Goal: Find specific page/section: Find specific page/section

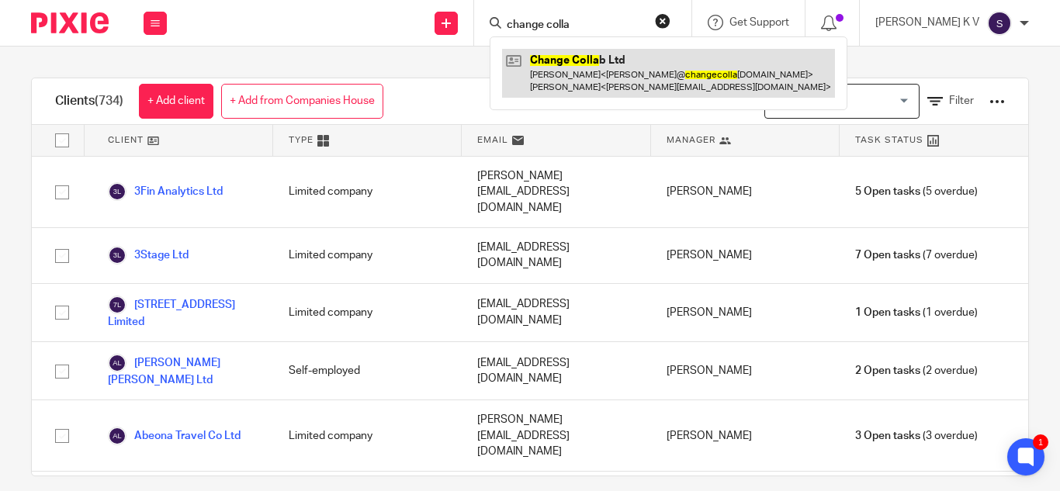
type input "change colla"
click at [643, 66] on link at bounding box center [668, 73] width 333 height 48
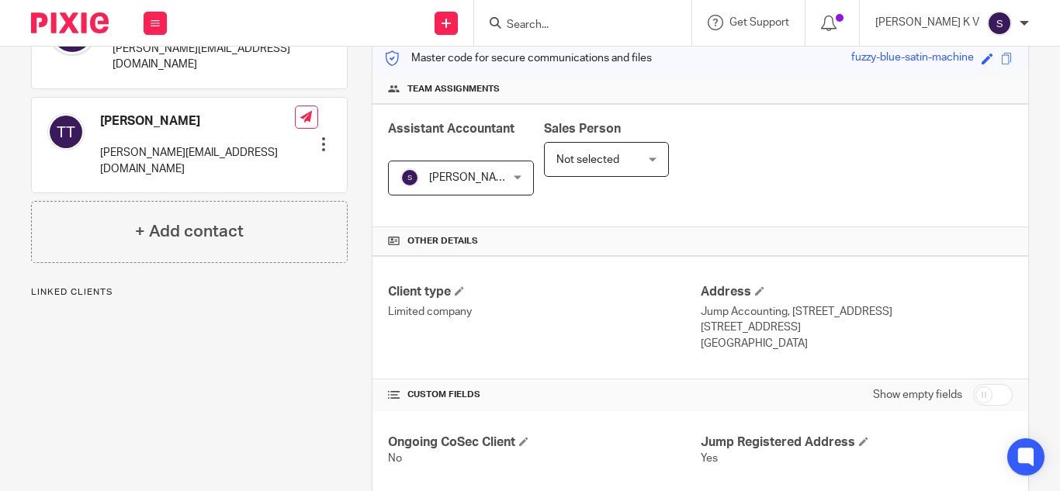
scroll to position [310, 0]
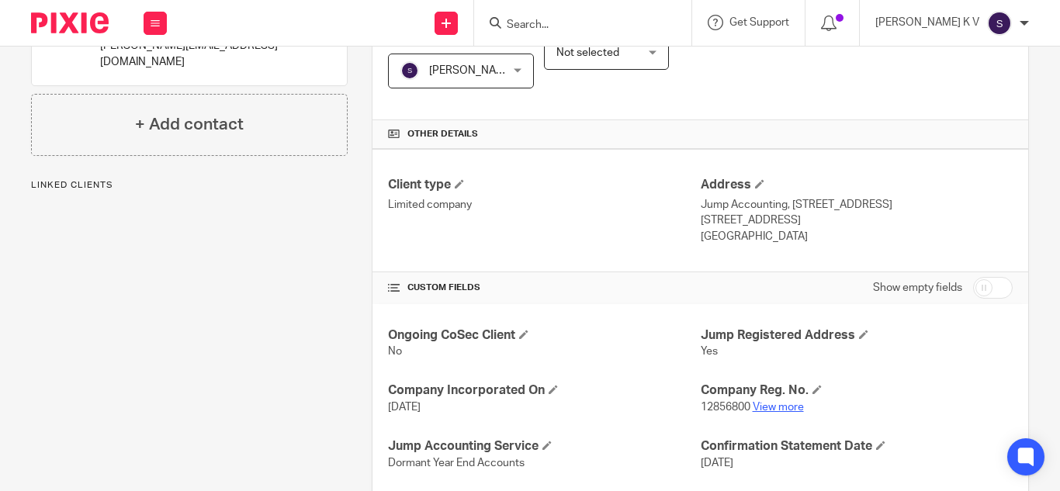
click at [778, 403] on link "View more" at bounding box center [778, 407] width 51 height 11
click at [604, 24] on input "Search" at bounding box center [575, 26] width 140 height 14
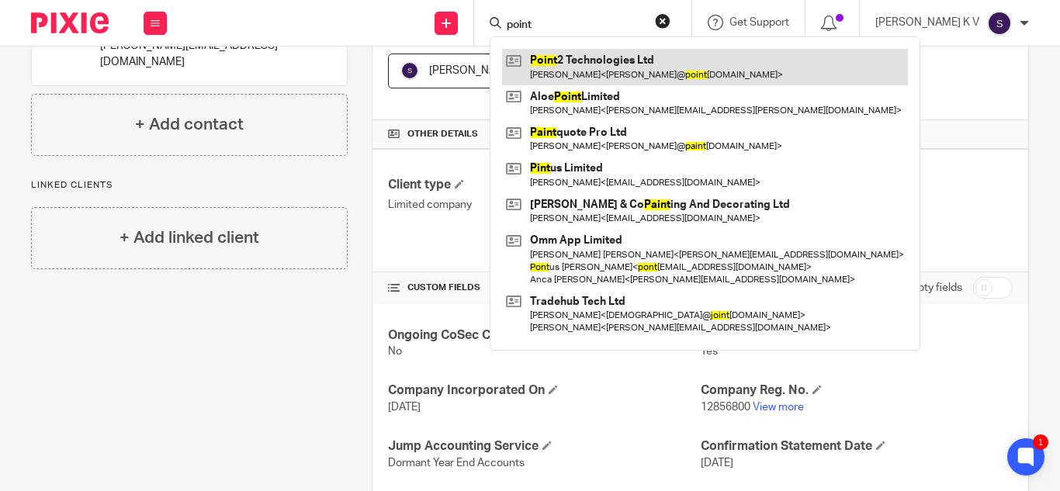
type input "point"
click at [637, 74] on link at bounding box center [705, 67] width 406 height 36
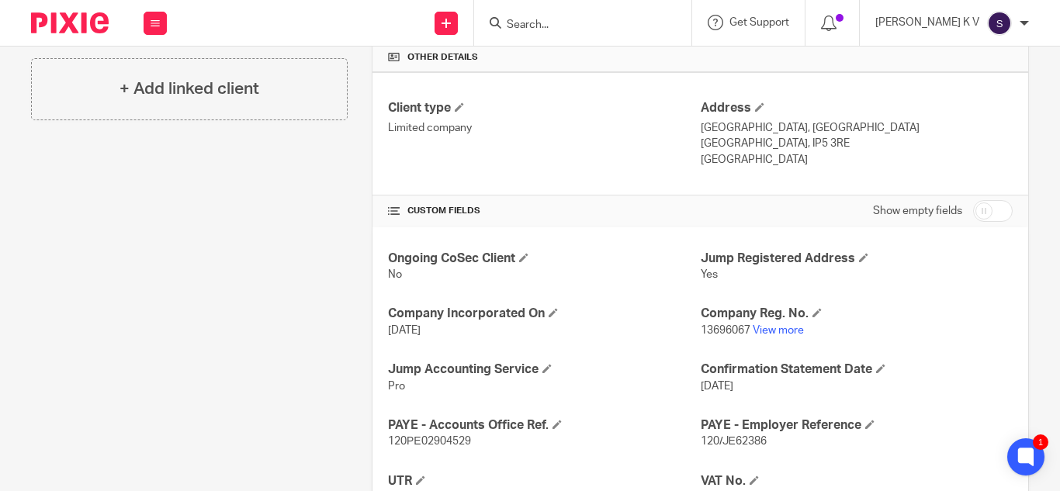
scroll to position [388, 0]
click at [781, 332] on link "View more" at bounding box center [778, 329] width 51 height 11
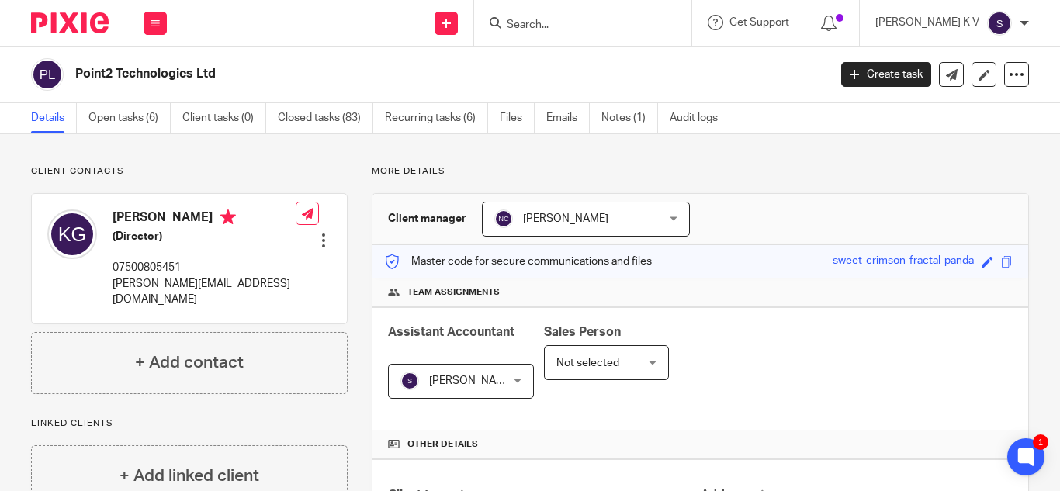
click at [599, 29] on input "Search" at bounding box center [575, 26] width 140 height 14
type input "theround ltd"
click button "submit" at bounding box center [0, 0] width 0 height 0
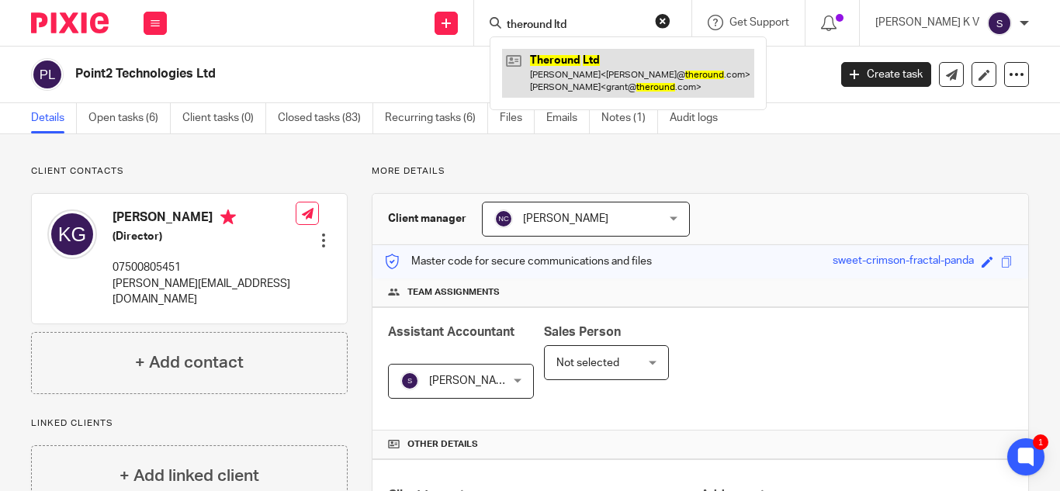
click at [624, 89] on link at bounding box center [628, 73] width 252 height 48
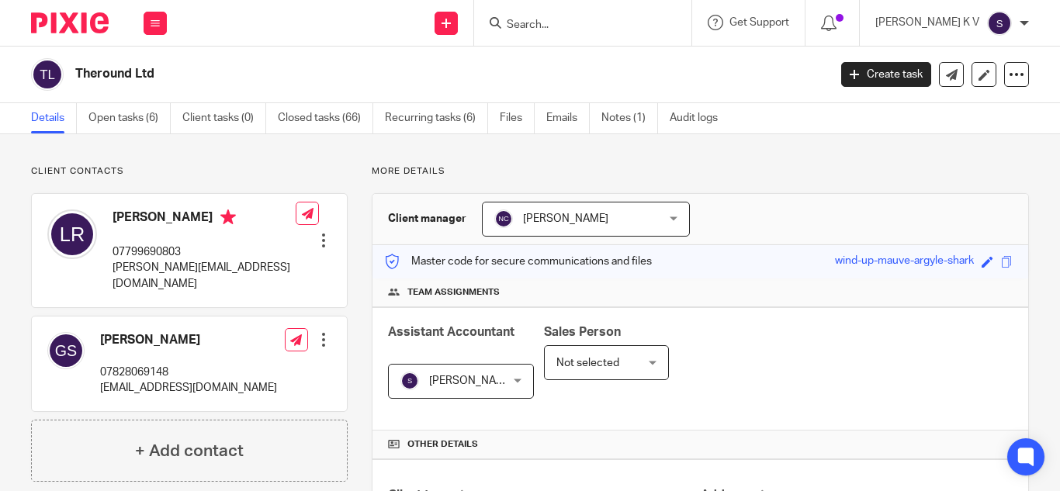
scroll to position [310, 0]
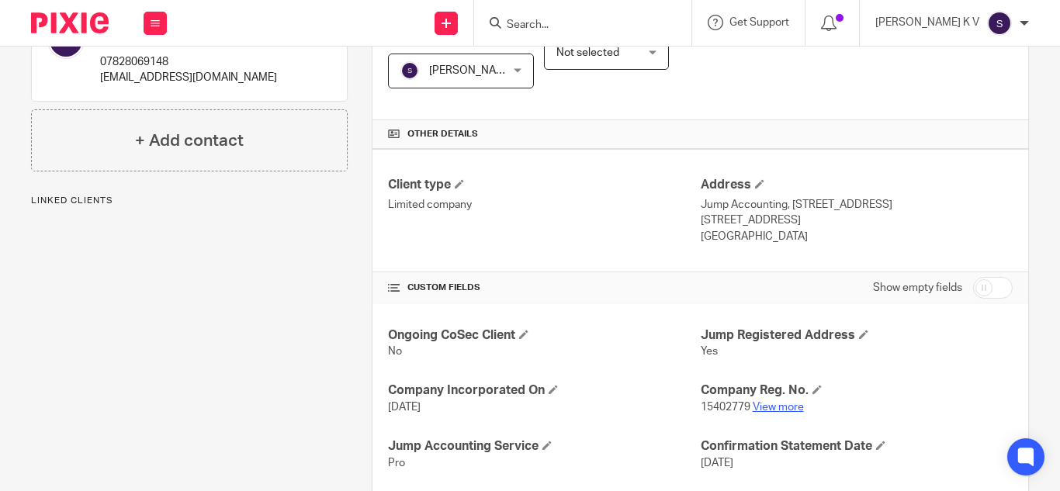
click at [781, 408] on link "View more" at bounding box center [778, 407] width 51 height 11
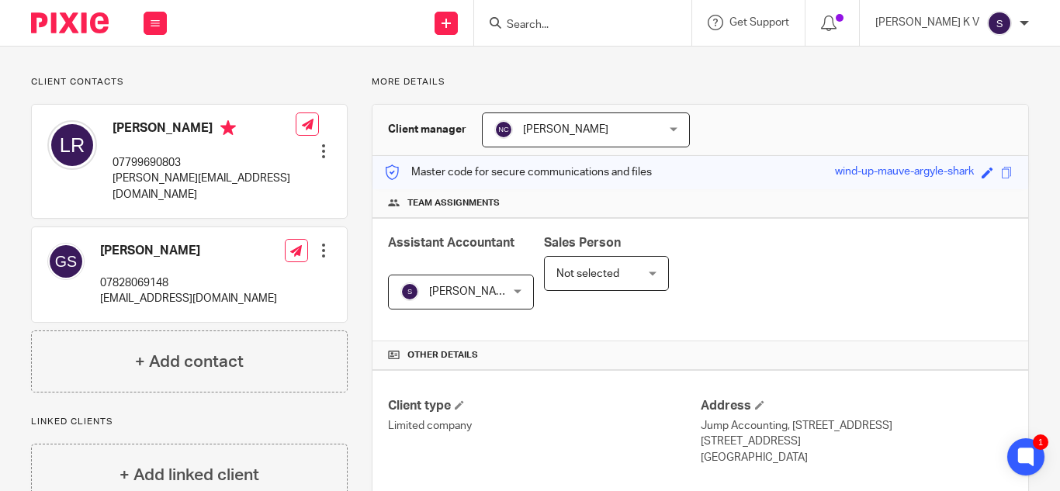
scroll to position [0, 0]
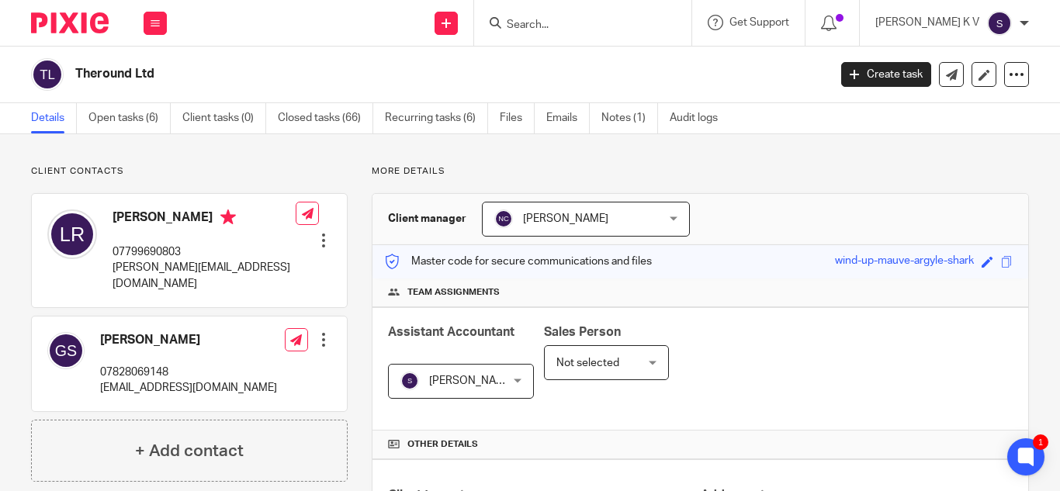
click at [569, 29] on input "Search" at bounding box center [575, 26] width 140 height 14
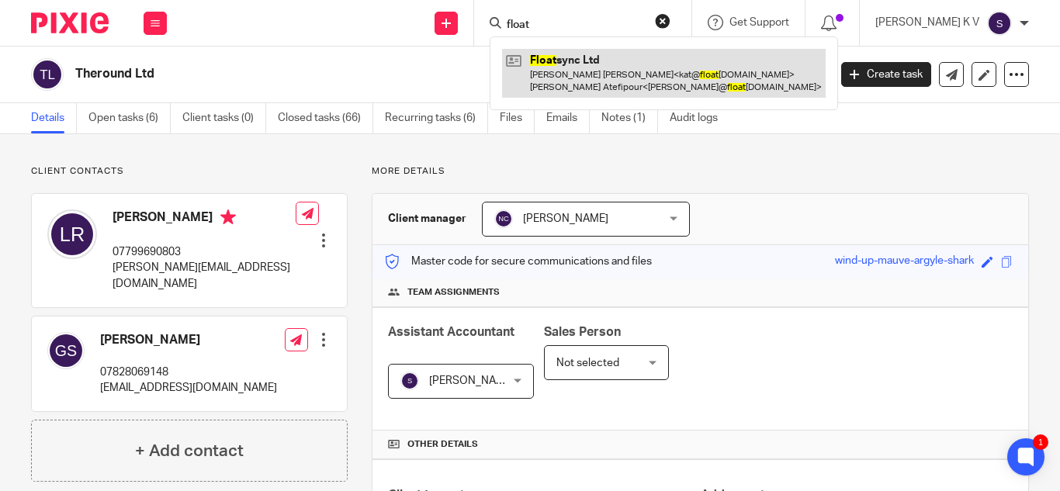
type input "float"
click at [581, 59] on link at bounding box center [664, 73] width 324 height 48
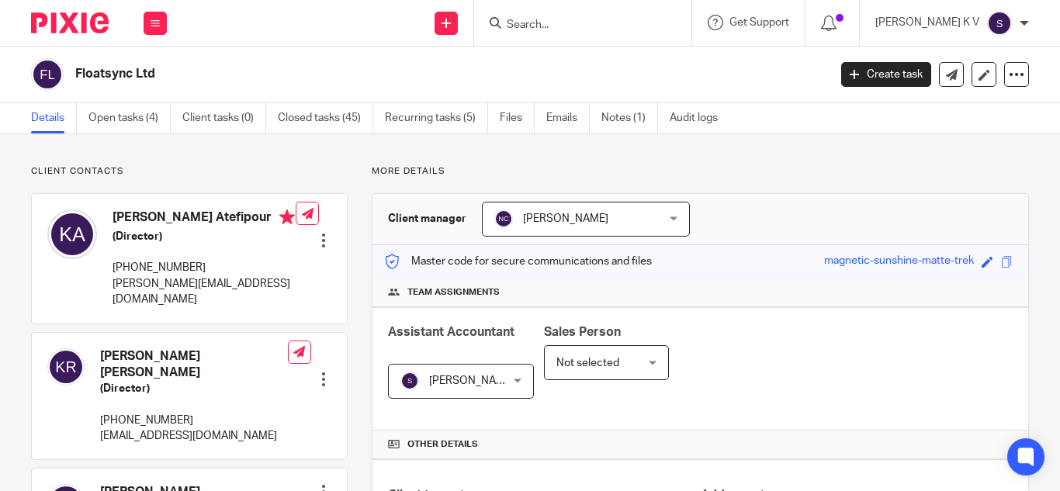
scroll to position [310, 0]
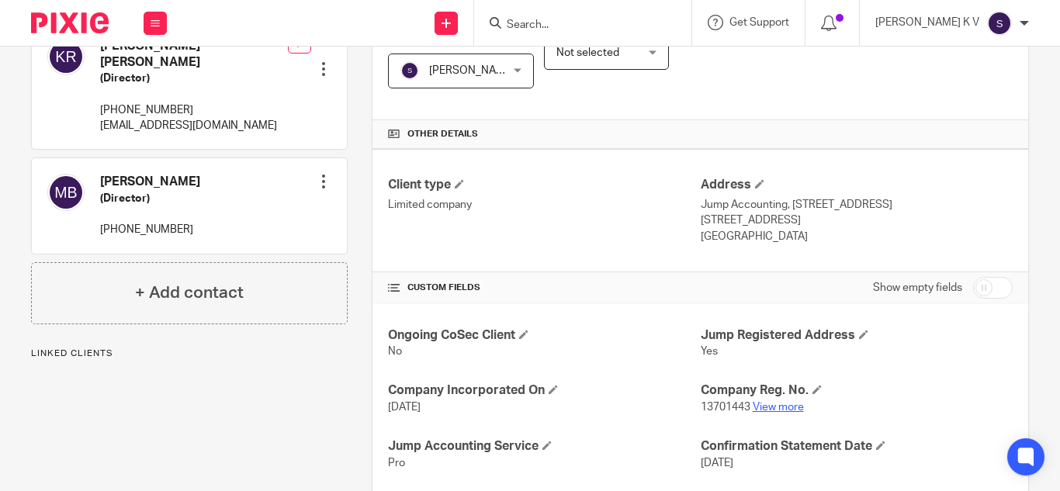
click at [772, 407] on link "View more" at bounding box center [778, 407] width 51 height 11
click at [578, 33] on div at bounding box center [582, 23] width 217 height 46
click at [569, 19] on input "Search" at bounding box center [575, 26] width 140 height 14
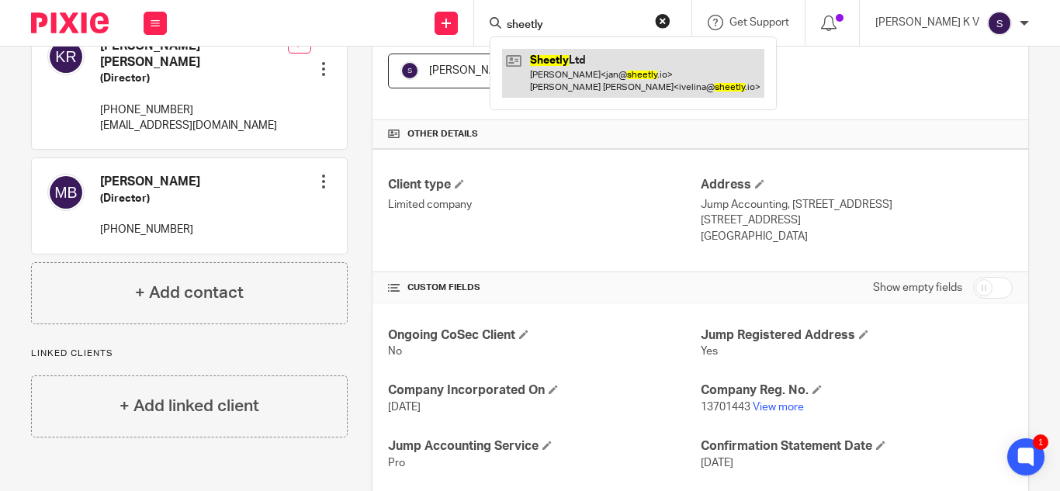
type input "sheetly"
click at [627, 71] on link at bounding box center [633, 73] width 262 height 48
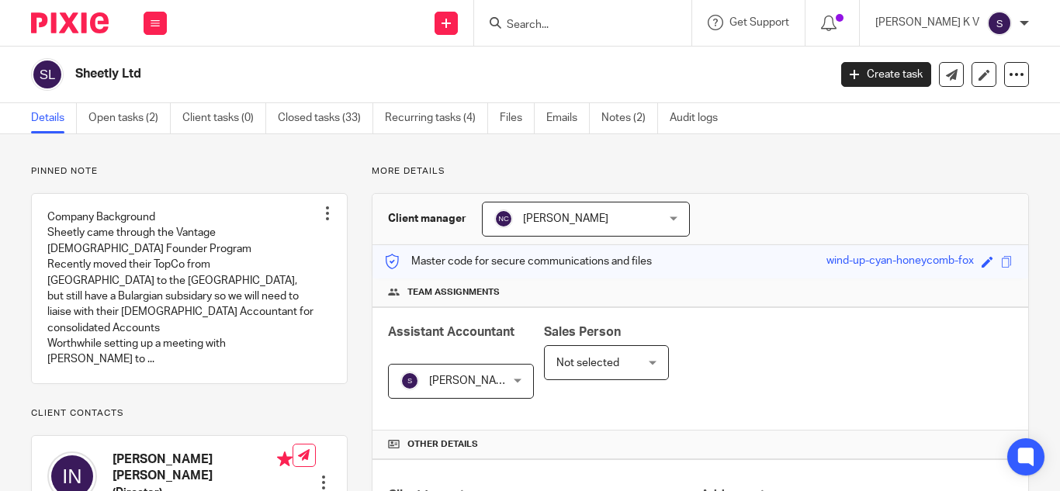
scroll to position [466, 0]
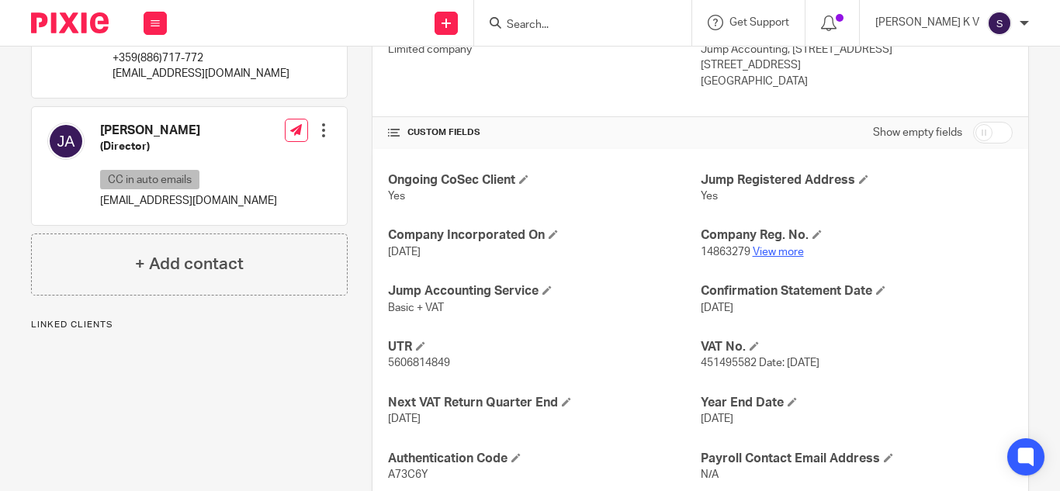
click at [764, 250] on link "View more" at bounding box center [778, 252] width 51 height 11
click at [575, 24] on input "Search" at bounding box center [575, 26] width 140 height 14
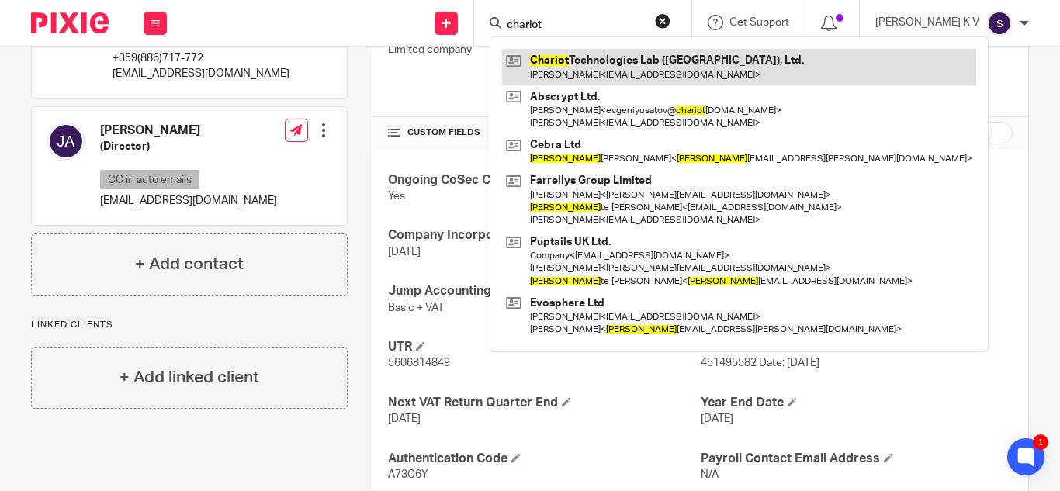
type input "chariot"
click at [697, 62] on link at bounding box center [739, 67] width 474 height 36
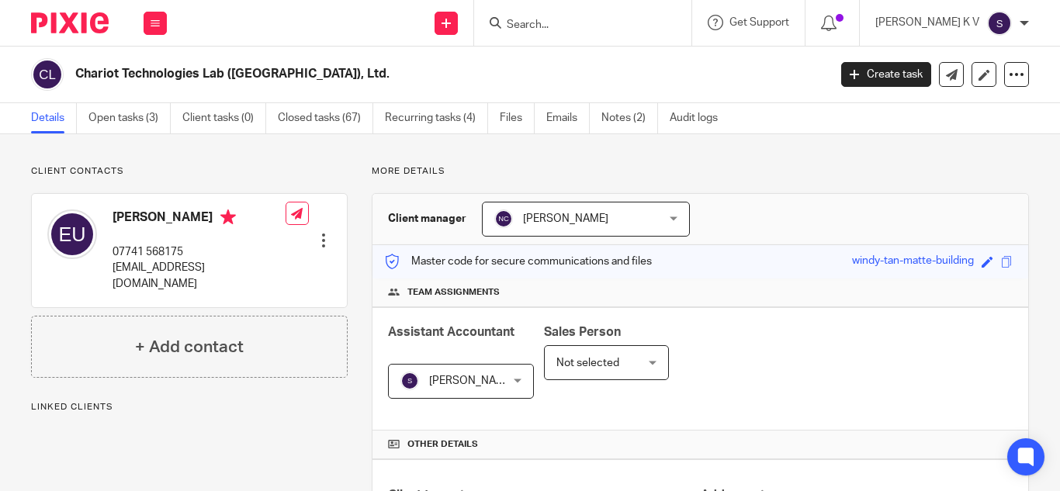
scroll to position [388, 0]
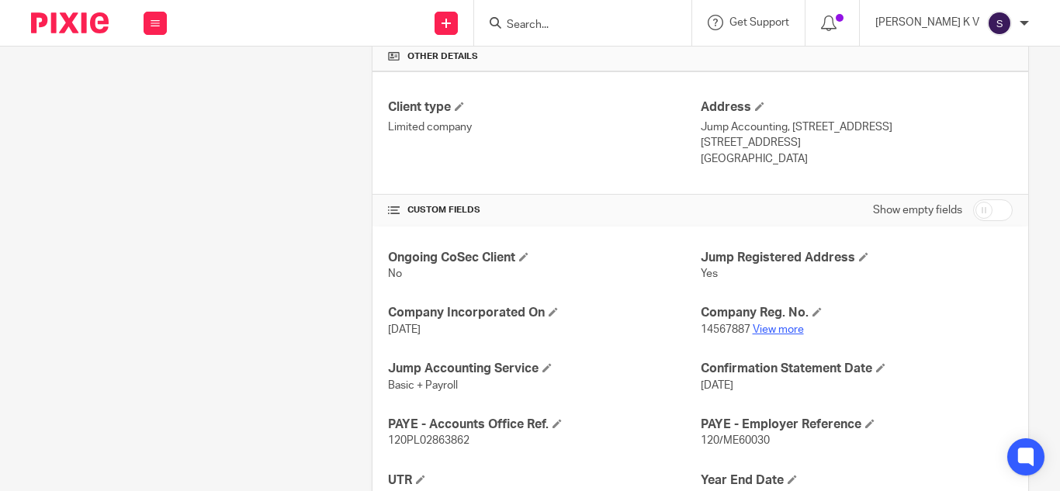
click at [767, 326] on link "View more" at bounding box center [778, 329] width 51 height 11
click at [601, 29] on input "Search" at bounding box center [575, 26] width 140 height 14
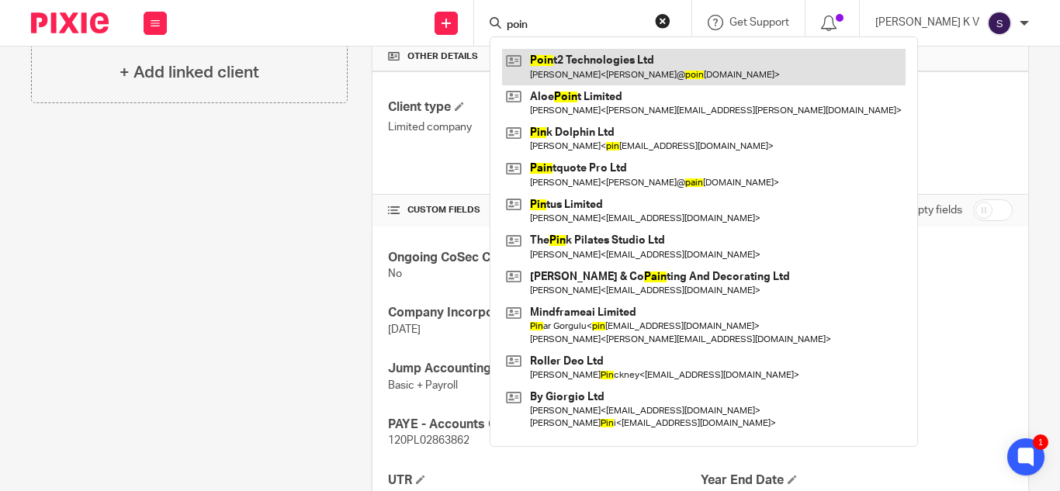
type input "poin"
click at [694, 80] on link at bounding box center [704, 67] width 404 height 36
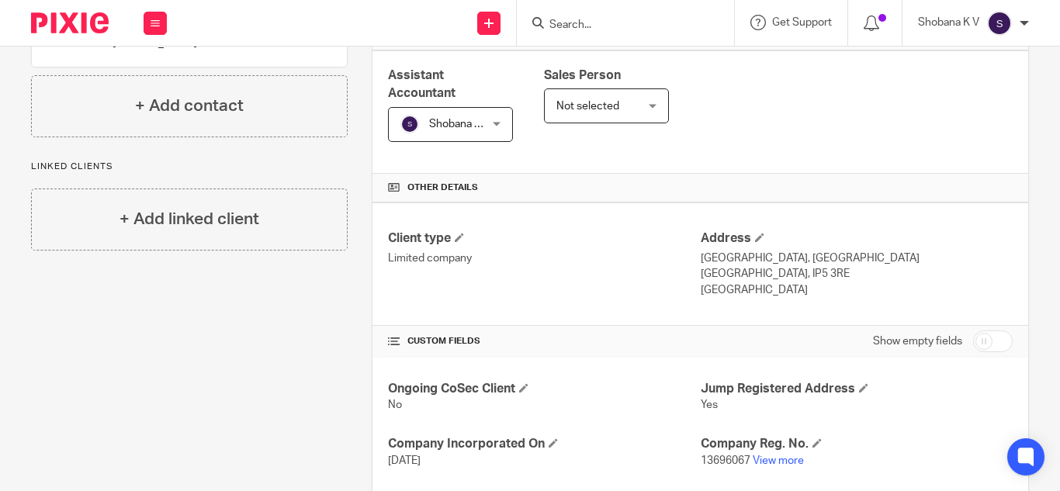
scroll to position [310, 0]
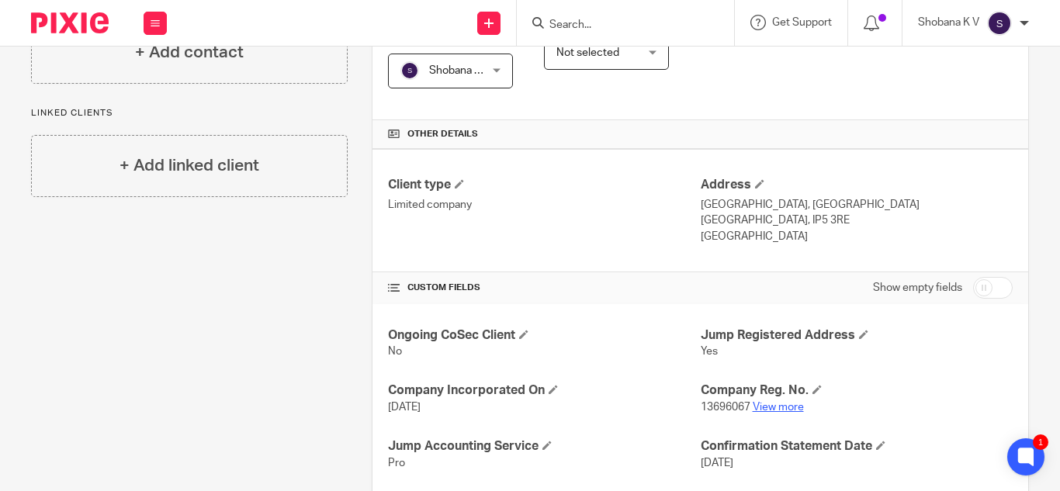
click at [785, 409] on link "View more" at bounding box center [778, 407] width 51 height 11
